Goal: Information Seeking & Learning: Check status

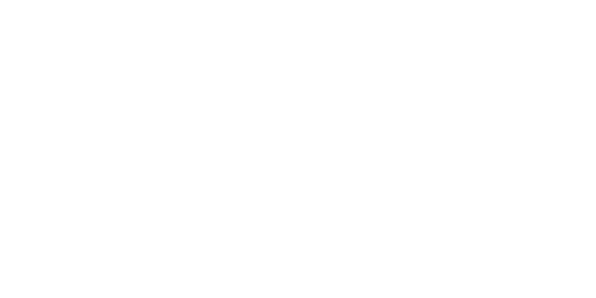
select select
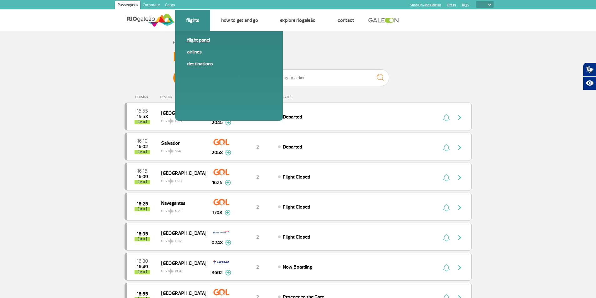
click at [197, 41] on link "Flight panel" at bounding box center [229, 40] width 84 height 7
click at [200, 43] on link "Flight panel" at bounding box center [229, 40] width 84 height 7
click at [200, 56] on span "Airlines" at bounding box center [229, 55] width 84 height 12
click at [199, 54] on link "Airlines" at bounding box center [229, 52] width 84 height 7
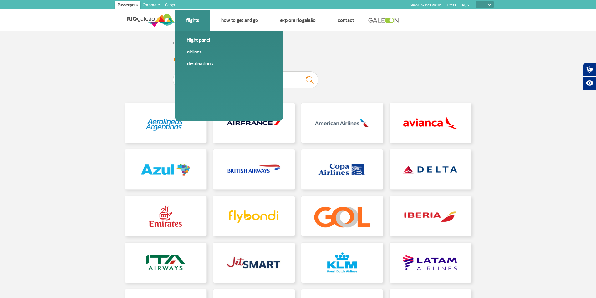
click at [203, 67] on link "Destinations" at bounding box center [229, 63] width 84 height 7
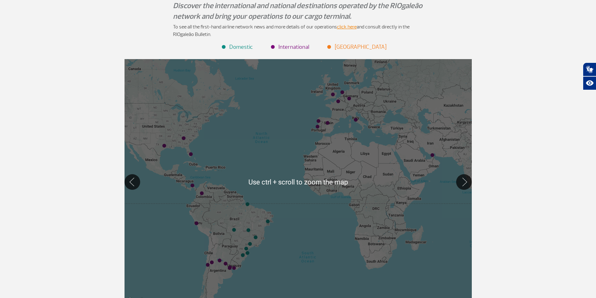
scroll to position [94, 0]
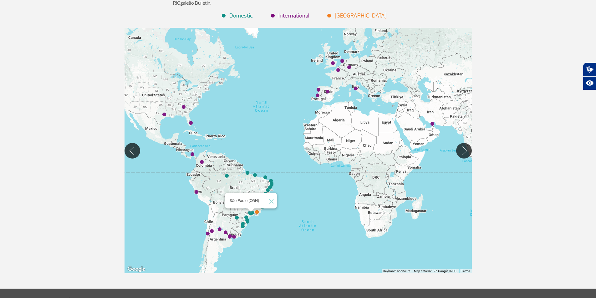
click at [251, 215] on img "São Paulo (CGH)" at bounding box center [251, 214] width 4 height 4
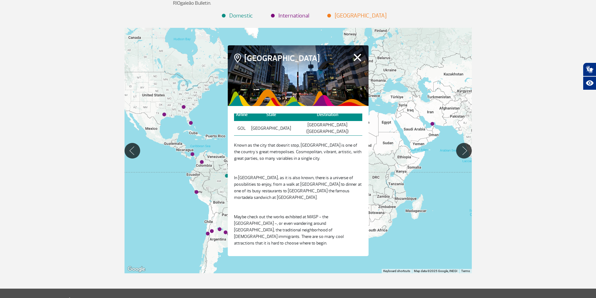
scroll to position [8, 0]
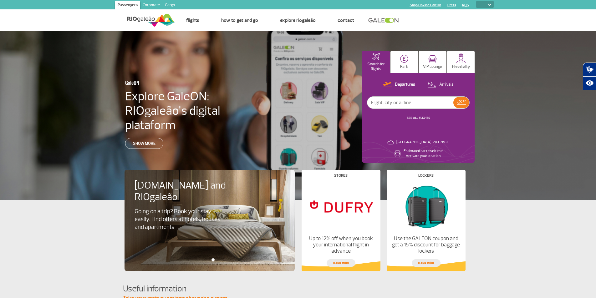
select select
click at [483, 10] on ul "Home Page Contact us Frequently Asked Questions Ethics Hotline Lost and Found F…" at bounding box center [334, 20] width 319 height 21
click at [486, 4] on select "PT ENG ESP" at bounding box center [486, 4] width 18 height 7
click at [453, 21] on ul "Home Page Contact us Frequently Asked Questions Ethics Hotline Lost and Found F…" at bounding box center [334, 20] width 319 height 21
click at [439, 143] on p "Rio de Janeiro: 20°C/68°F" at bounding box center [423, 142] width 53 height 5
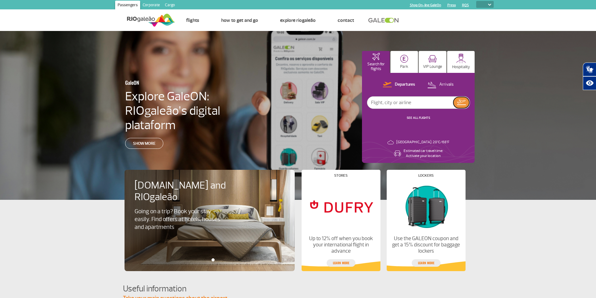
click at [461, 106] on button at bounding box center [462, 102] width 16 height 11
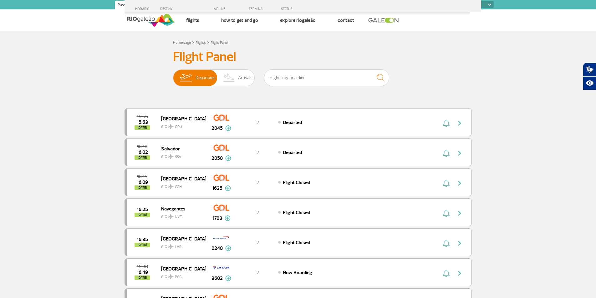
scroll to position [250, 0]
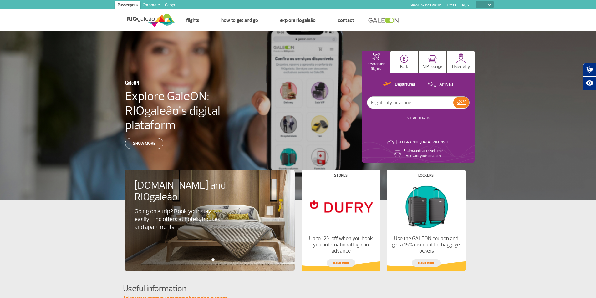
click at [420, 118] on link "SEE ALL FLIGHTS" at bounding box center [418, 118] width 23 height 4
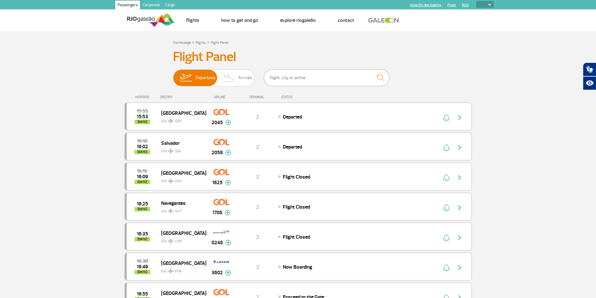
drag, startPoint x: 290, startPoint y: 85, endPoint x: 290, endPoint y: 76, distance: 8.1
click at [290, 85] on input "text" at bounding box center [326, 78] width 125 height 17
drag, startPoint x: 292, startPoint y: 76, endPoint x: 281, endPoint y: 81, distance: 11.4
click at [292, 76] on input "text" at bounding box center [326, 78] width 125 height 17
click at [264, 93] on div "HORÁRIO DESTINY AIRLINE TERMINAL STATUS" at bounding box center [299, 94] width 348 height 12
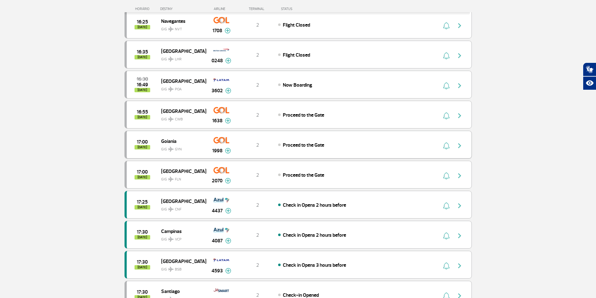
scroll to position [438, 0]
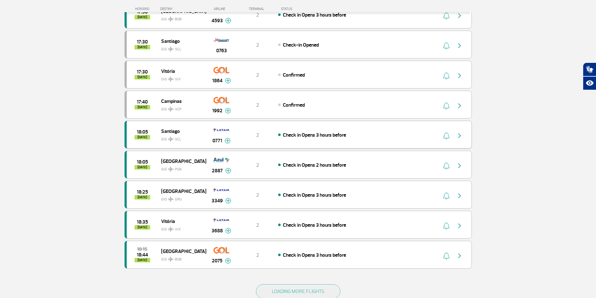
click at [407, 144] on div "18:05 today Santiago GIG SCL 0771 2 Check in Opens 3 hours before Parcerias: Qu…" at bounding box center [299, 135] width 348 height 28
click at [388, 139] on div "18:05 today Santiago GIG SCL 0771 2 Check in Opens 3 hours before Parcerias: Qu…" at bounding box center [299, 135] width 348 height 28
click at [461, 134] on img "button" at bounding box center [460, 136] width 8 height 8
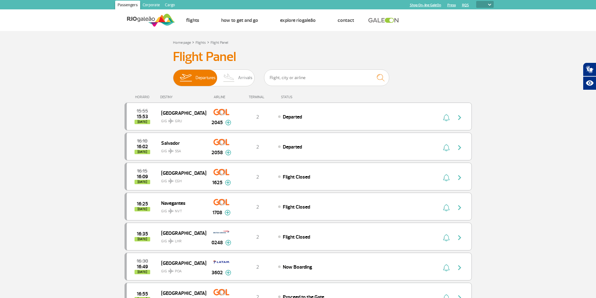
select select
click at [150, 21] on img at bounding box center [151, 20] width 48 height 15
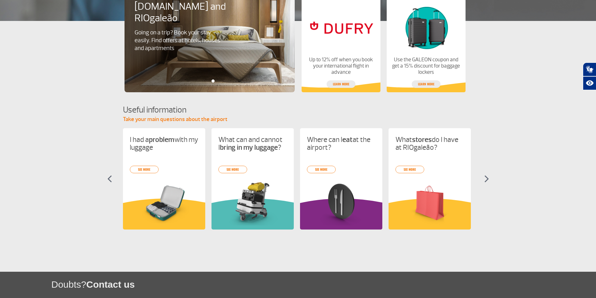
scroll to position [235, 0]
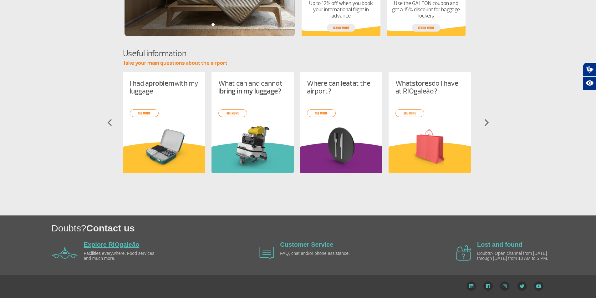
click at [123, 244] on link "Explore RIOgaleão" at bounding box center [112, 244] width 56 height 7
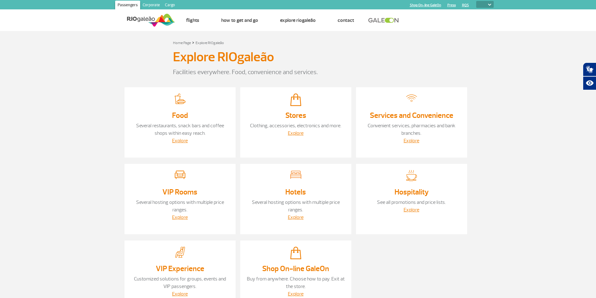
select select
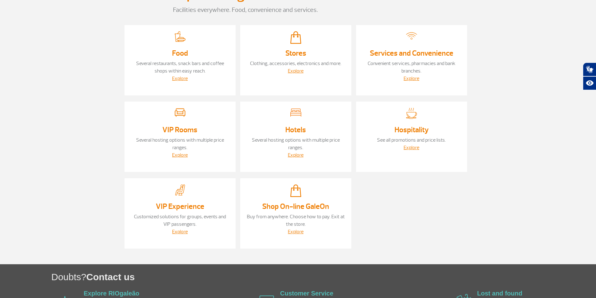
scroll to position [63, 0]
click at [410, 148] on link "Explore" at bounding box center [412, 147] width 16 height 6
